Goal: Navigation & Orientation: Find specific page/section

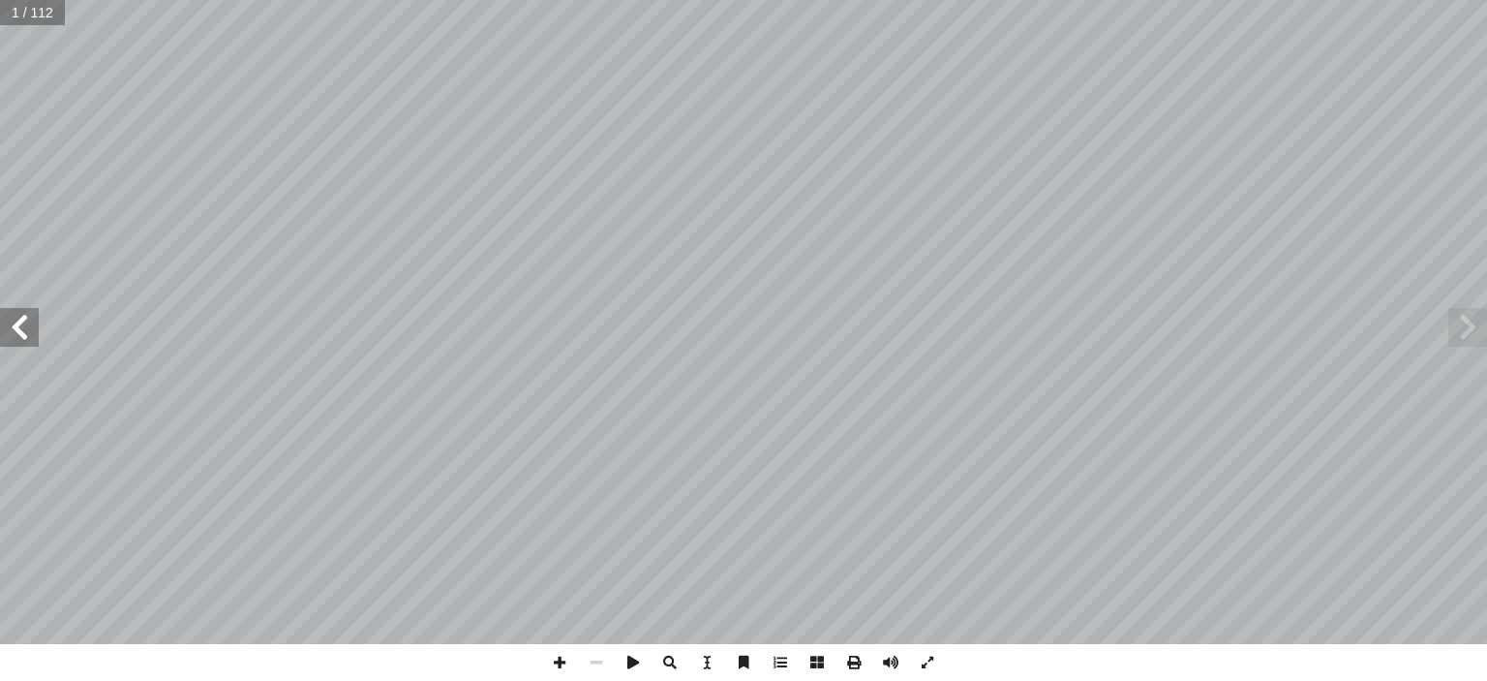
click at [1478, 336] on span at bounding box center [1468, 327] width 39 height 39
click at [12, 315] on span at bounding box center [19, 327] width 39 height 39
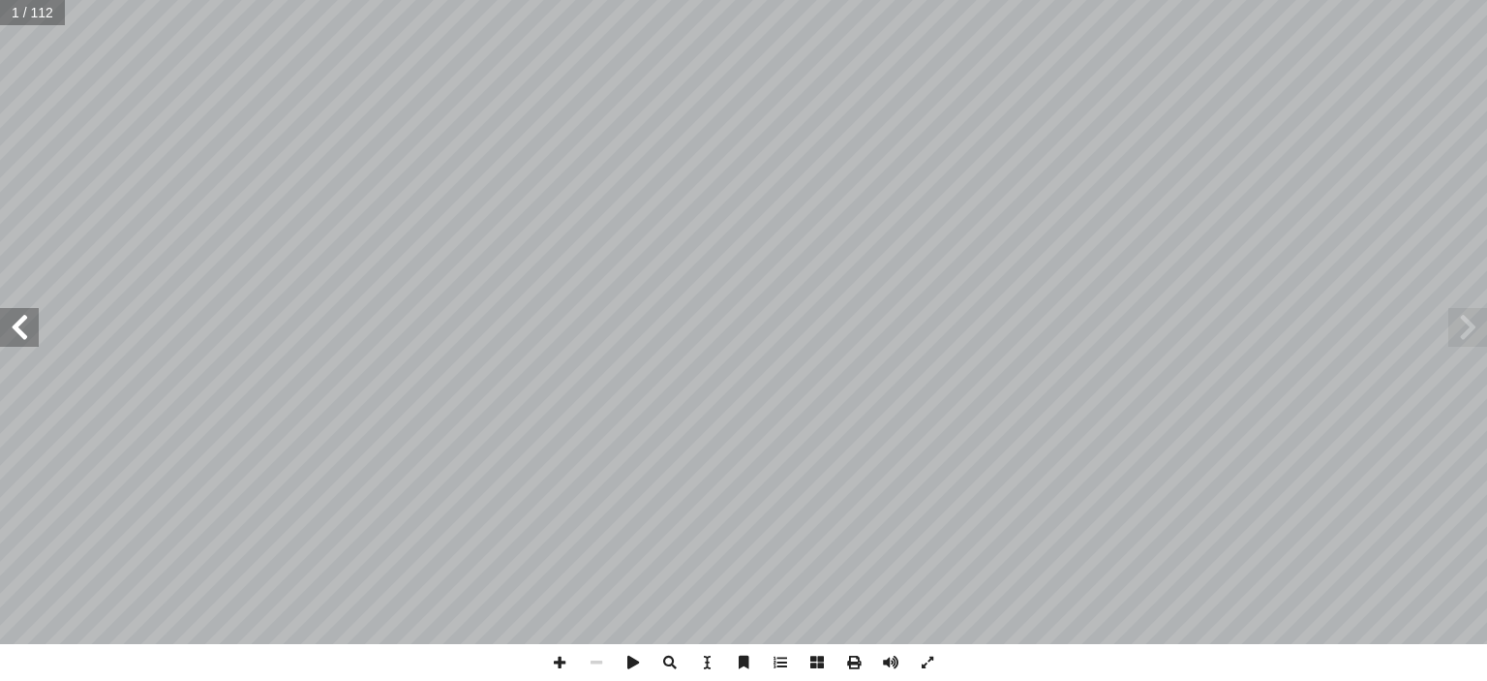
click at [12, 315] on span at bounding box center [19, 327] width 39 height 39
click at [1460, 324] on span at bounding box center [1468, 327] width 39 height 39
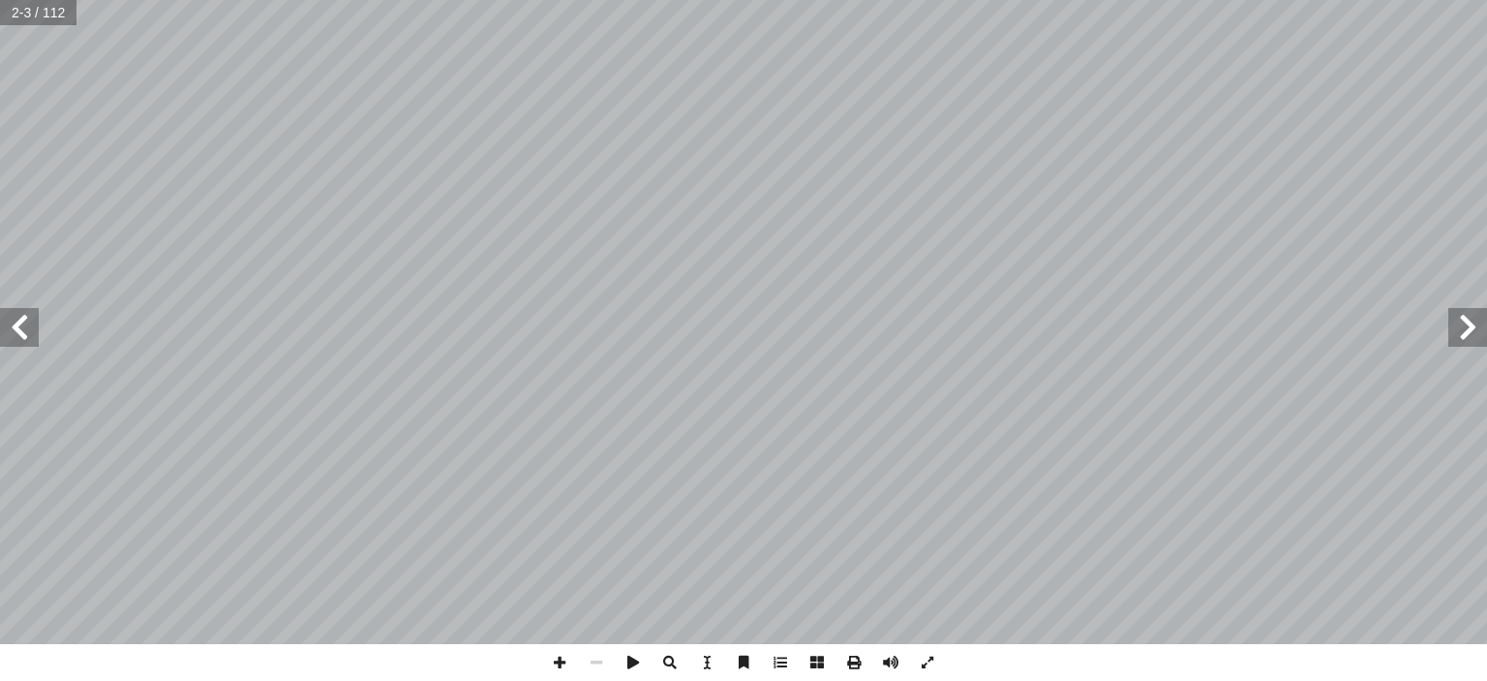
click at [10, 318] on span at bounding box center [19, 327] width 39 height 39
click at [1462, 332] on span at bounding box center [1468, 327] width 39 height 39
click at [5, 324] on span at bounding box center [19, 327] width 39 height 39
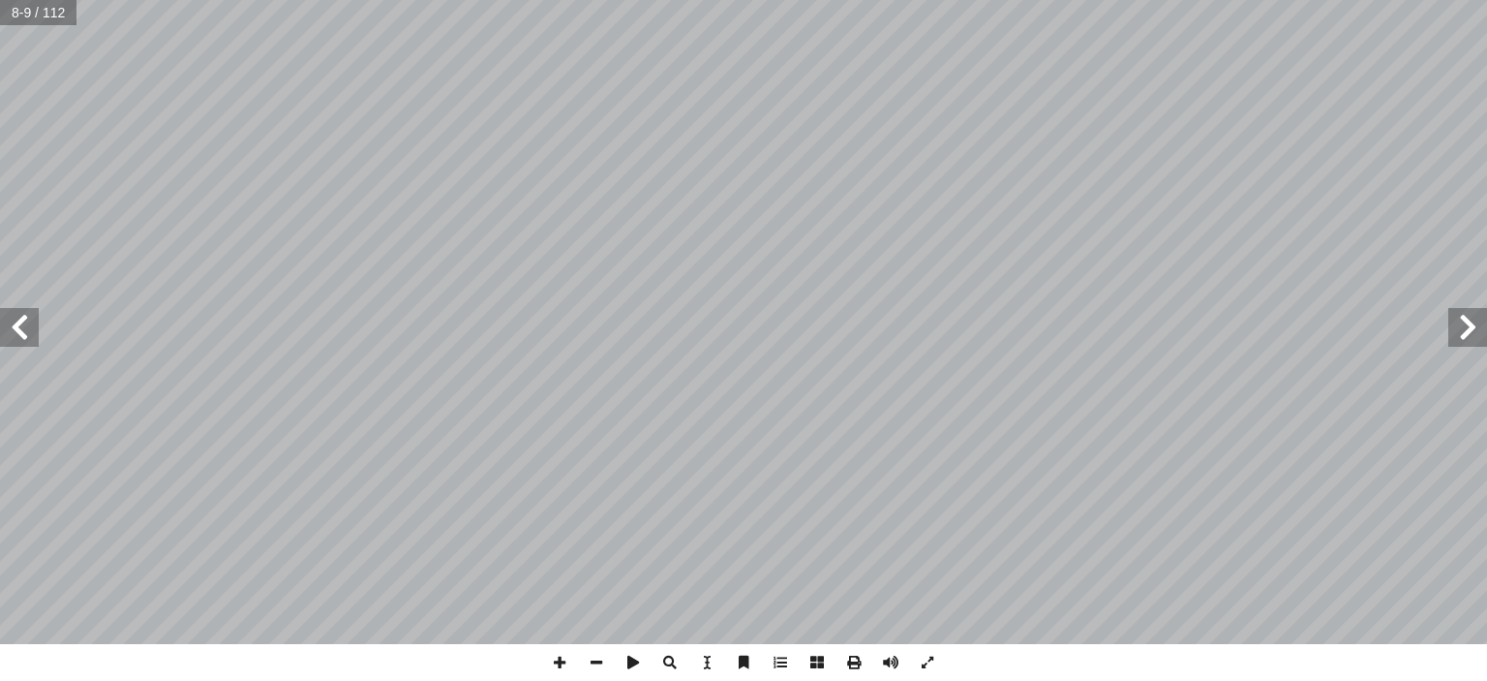
click at [17, 321] on span at bounding box center [19, 327] width 39 height 39
click at [560, 658] on span at bounding box center [559, 662] width 37 height 37
click at [667, 659] on span at bounding box center [670, 662] width 37 height 37
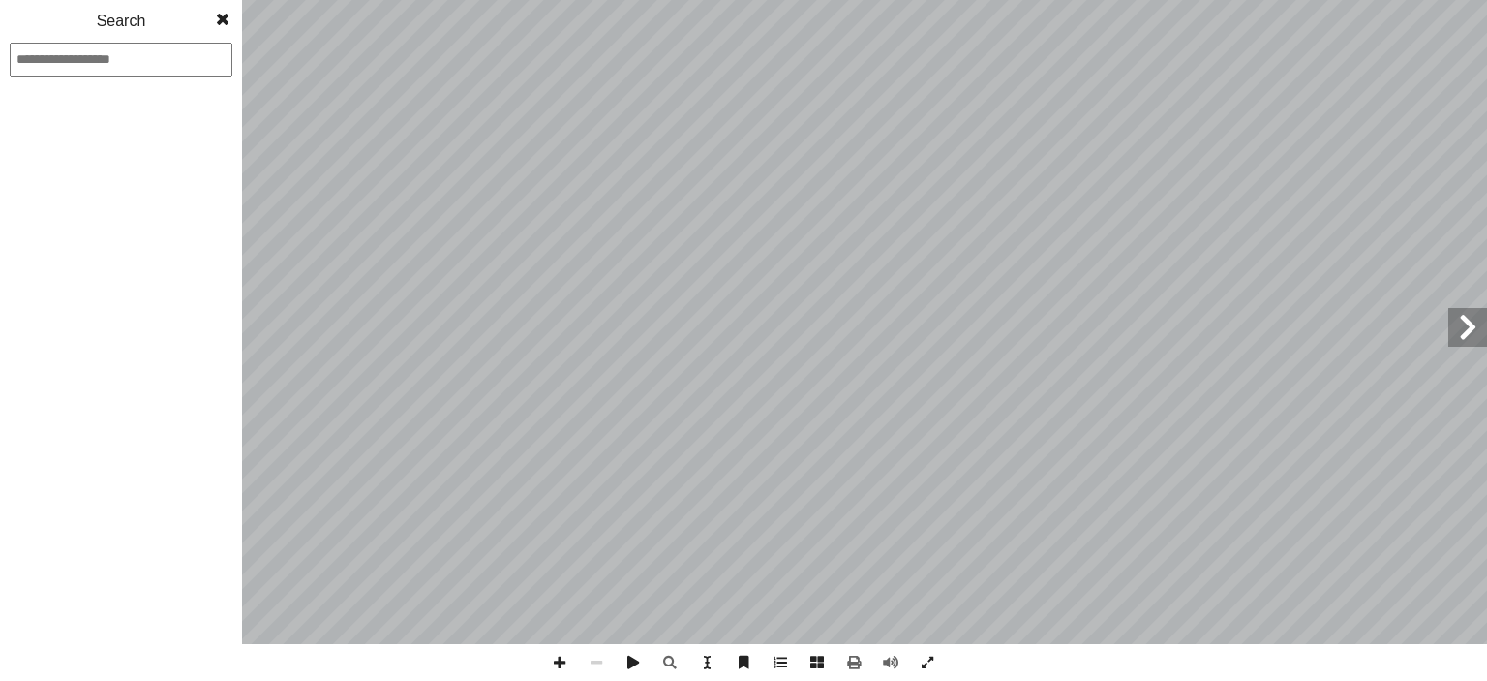
click at [1359, 647] on div "6 لمجاور: � ل ْ ك َّ لش � في ن س طول ُ د ِ ج أ � :) ٤ ط ( � نش (نظرية فيثاغورس)…" at bounding box center [743, 340] width 1487 height 681
